Goal: Obtain resource: Download file/media

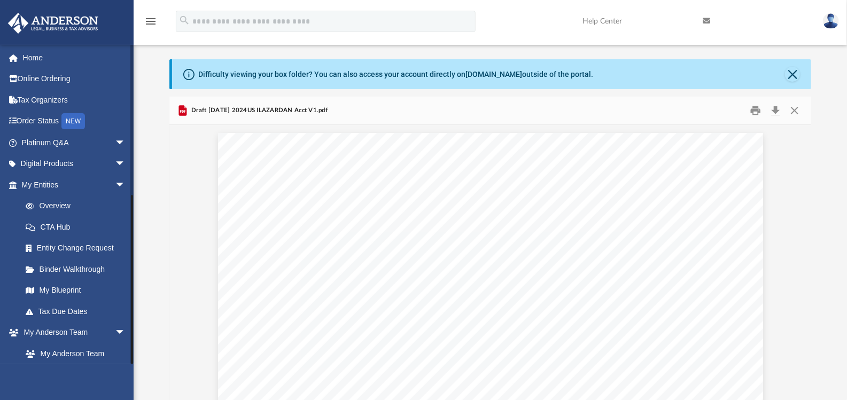
scroll to position [107306, 0]
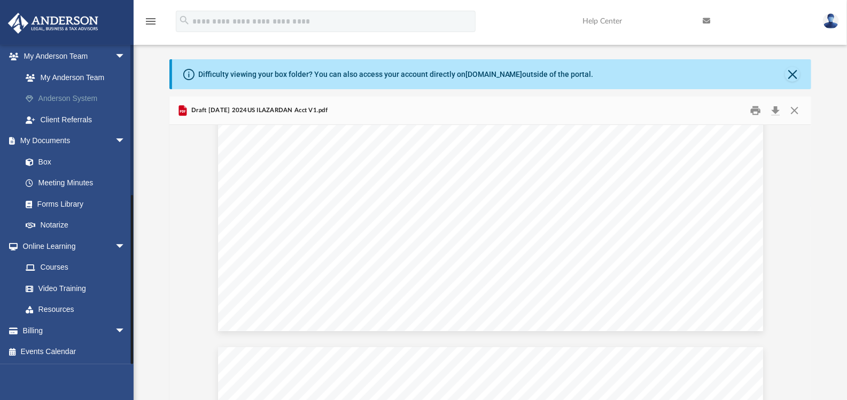
click at [65, 98] on link "Anderson System" at bounding box center [78, 98] width 127 height 21
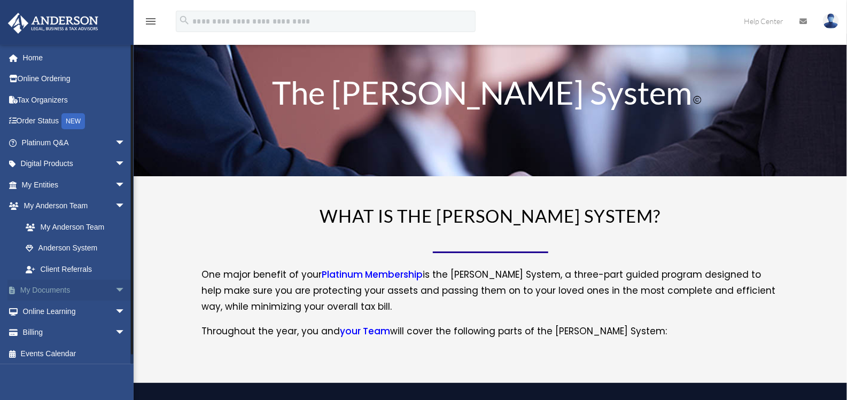
click at [55, 289] on link "My Documents arrow_drop_down" at bounding box center [74, 290] width 134 height 21
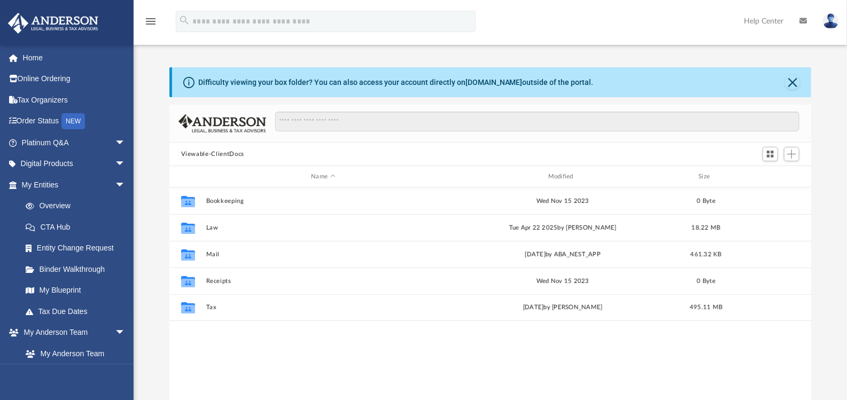
scroll to position [235, 634]
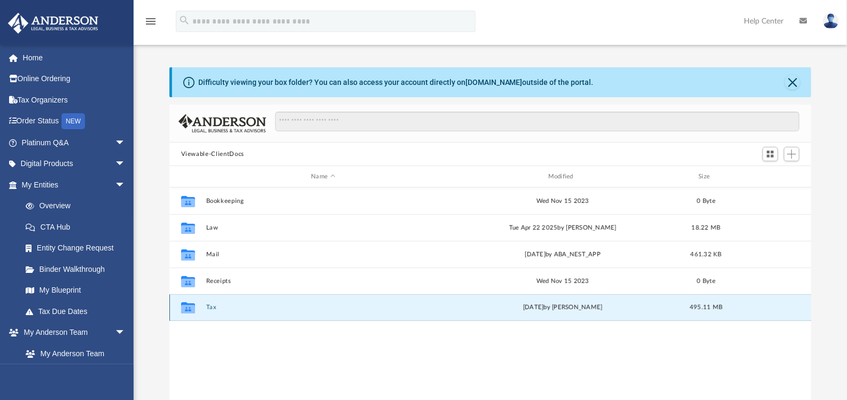
click at [215, 305] on button "Tax" at bounding box center [323, 307] width 235 height 7
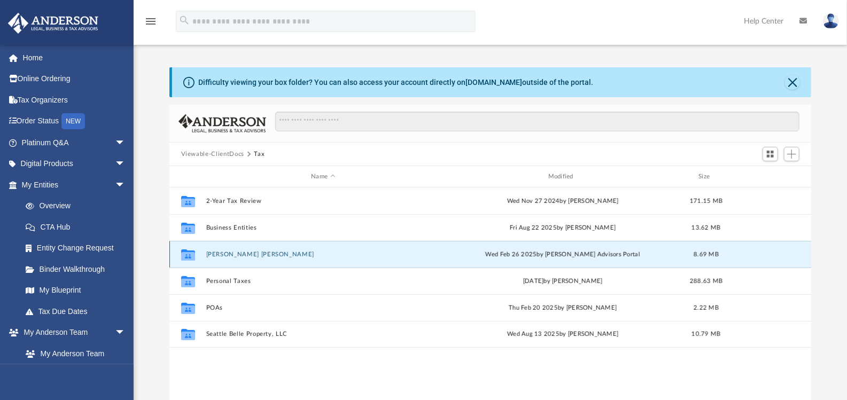
click at [230, 253] on button "Lazar, Lauren Yuni Kang" at bounding box center [323, 254] width 235 height 7
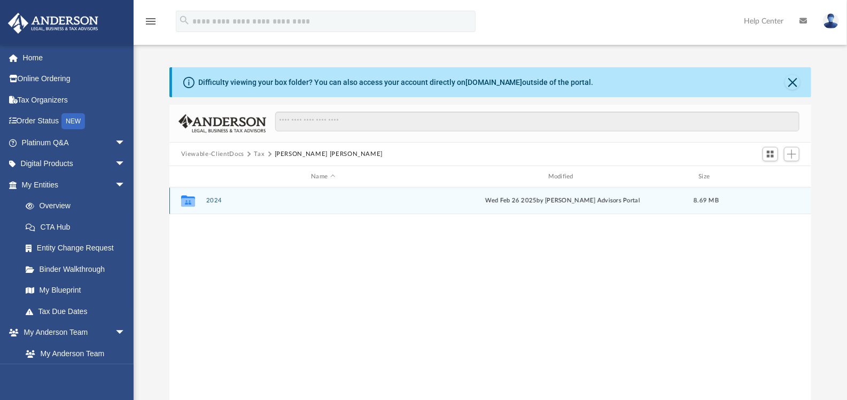
click at [209, 195] on div "Collaborated Folder 2024 Wed Feb 26 2025 by Anderson Advisors Portal 8.69 MB" at bounding box center [490, 201] width 643 height 27
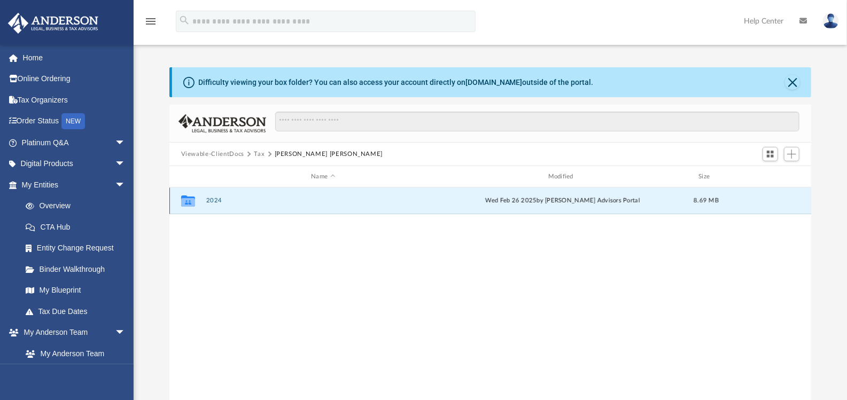
click at [210, 199] on button "2024" at bounding box center [323, 200] width 235 height 7
drag, startPoint x: 224, startPoint y: 198, endPoint x: 230, endPoint y: 214, distance: 17.8
click at [230, 214] on div "Collaborated Folder Digital Tax Organizer Wed Feb 26 2025 by Anderson Advisors …" at bounding box center [490, 298] width 643 height 221
click at [325, 153] on button "Lazar, Lauren Yuni Kang" at bounding box center [325, 155] width 109 height 10
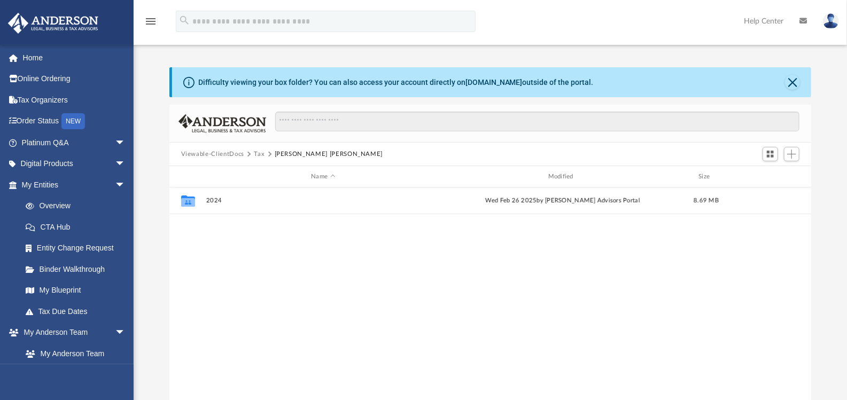
click at [261, 152] on button "Tax" at bounding box center [259, 155] width 11 height 10
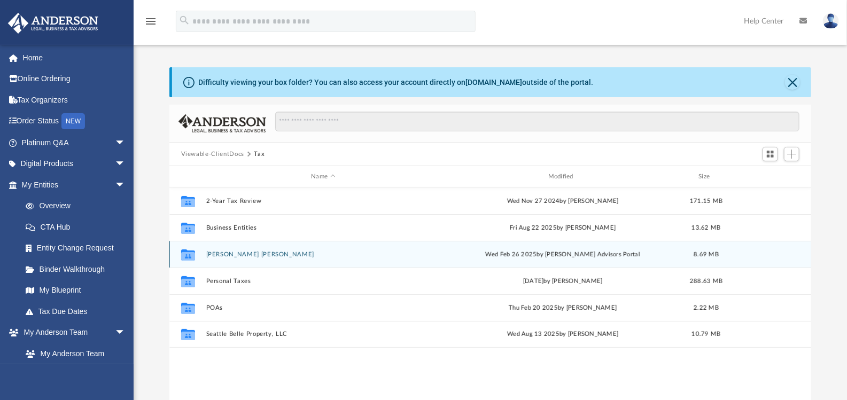
click at [227, 254] on button "Lazar, Lauren Yuni Kang" at bounding box center [323, 254] width 235 height 7
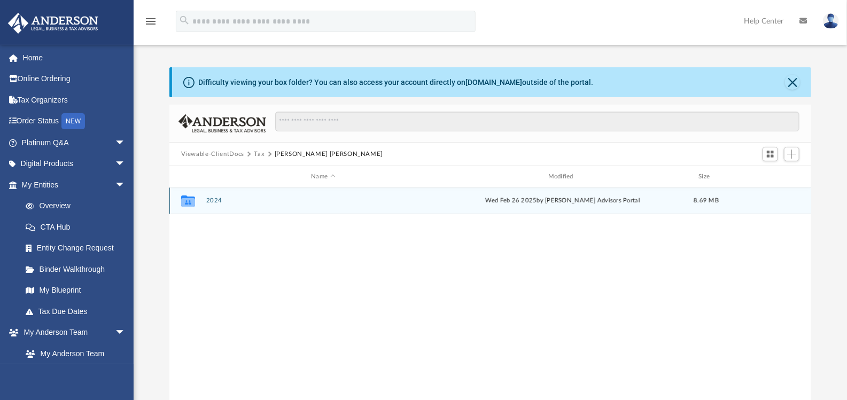
click at [216, 203] on button "2024" at bounding box center [323, 200] width 235 height 7
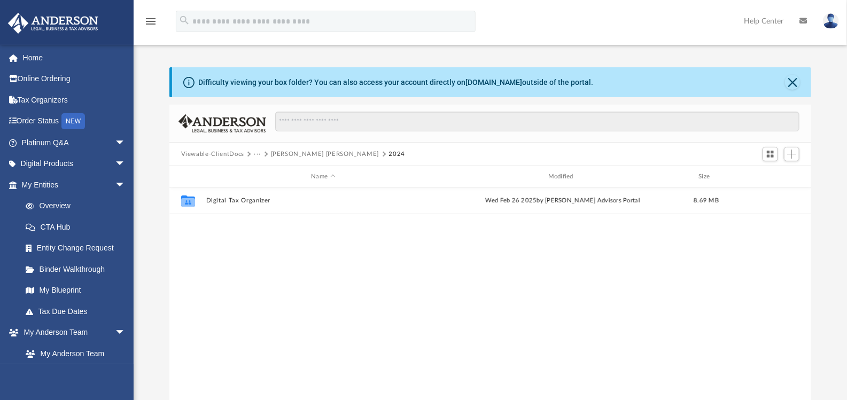
click at [282, 160] on div "Viewable-ClientDocs ··· Lazar, Lauren Yuni Kang 2024" at bounding box center [490, 155] width 643 height 24
click at [289, 152] on button "Lazar, Lauren Yuni Kang" at bounding box center [325, 155] width 109 height 10
click at [260, 153] on button "Tax" at bounding box center [259, 155] width 11 height 10
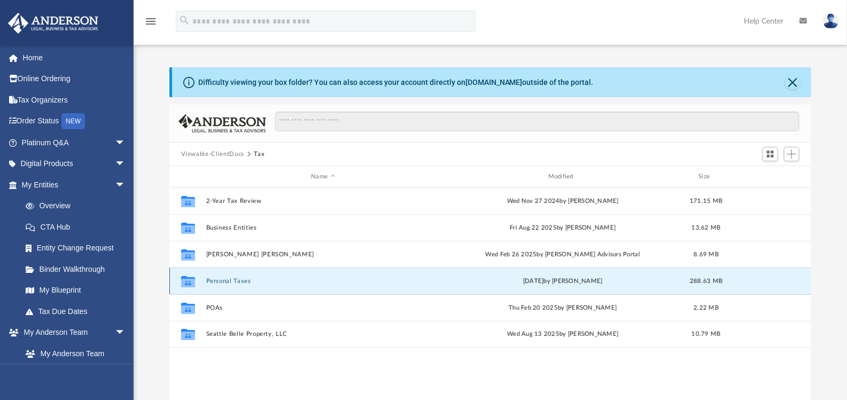
click at [223, 279] on button "Personal Taxes" at bounding box center [323, 281] width 235 height 7
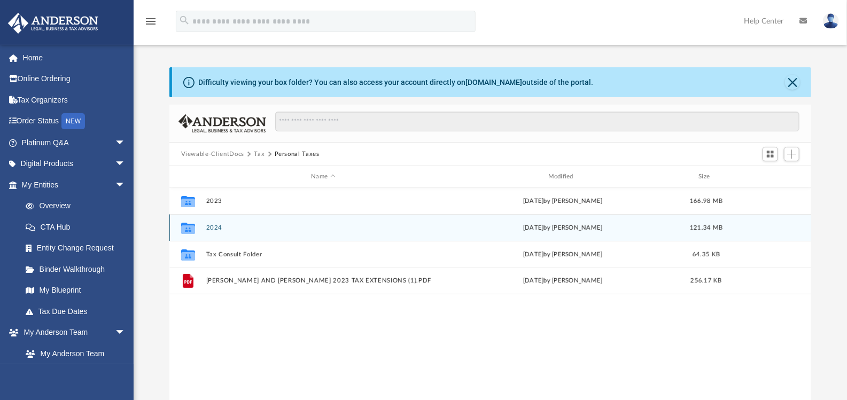
click at [221, 228] on button "2024" at bounding box center [323, 228] width 235 height 7
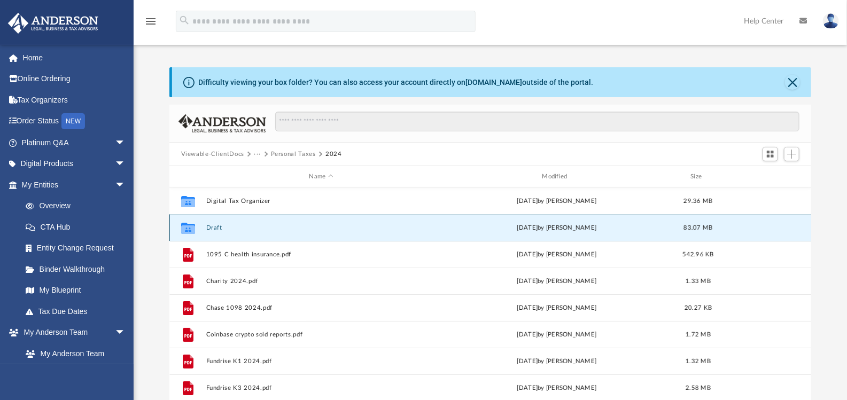
click at [215, 229] on button "Draft" at bounding box center [321, 228] width 231 height 7
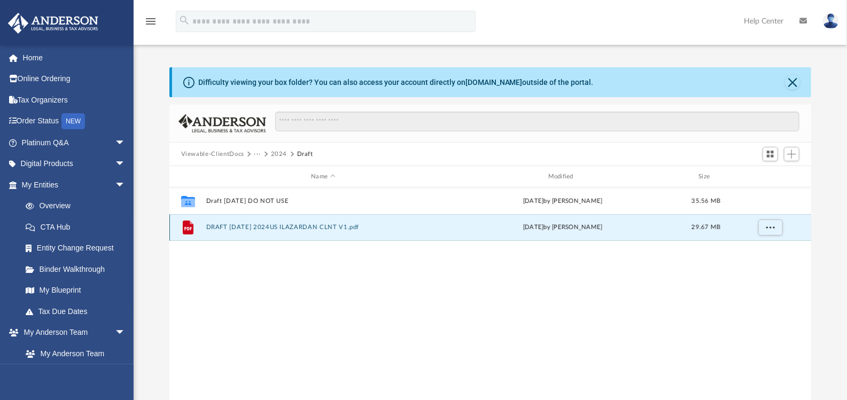
click at [257, 229] on button "DRAFT 8-26-25 2024US ILAZARDAN CLNT V1.pdf" at bounding box center [323, 227] width 235 height 7
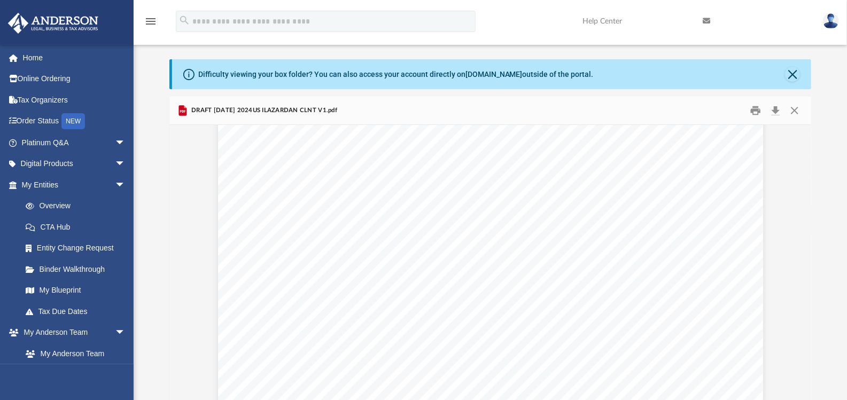
scroll to position [5345, 0]
